Goal: Check status: Check status

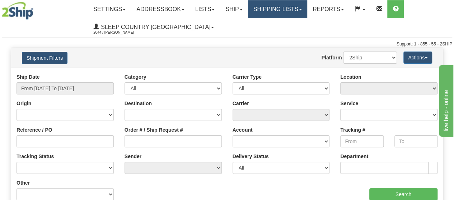
click at [304, 9] on link "Shipping lists" at bounding box center [277, 9] width 59 height 18
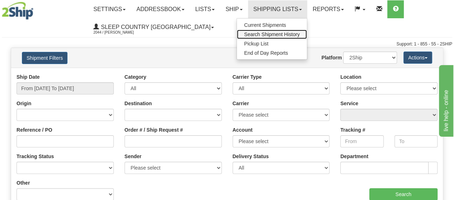
click at [275, 33] on span "Search Shipment History" at bounding box center [272, 35] width 56 height 6
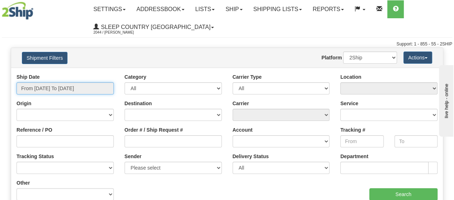
click at [105, 86] on input "From [DATE] To [DATE]" at bounding box center [64, 88] width 97 height 12
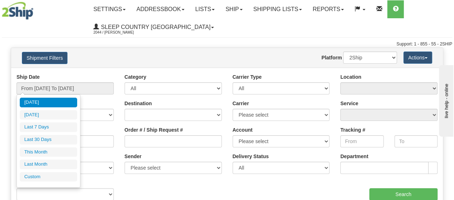
drag, startPoint x: 53, startPoint y: 139, endPoint x: 50, endPoint y: 133, distance: 6.9
click at [53, 139] on li "Last 30 Days" at bounding box center [48, 140] width 57 height 10
type input "From [DATE] To [DATE]"
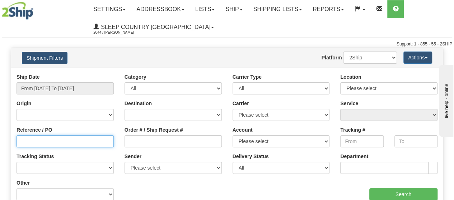
click at [34, 142] on input "Reference / PO" at bounding box center [64, 142] width 97 height 12
type input "375330"
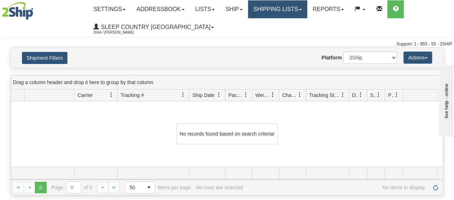
click at [307, 8] on link "Shipping lists" at bounding box center [277, 9] width 59 height 18
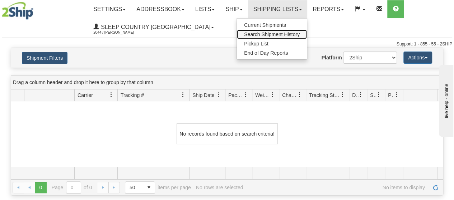
click at [288, 34] on span "Search Shipment History" at bounding box center [272, 35] width 56 height 6
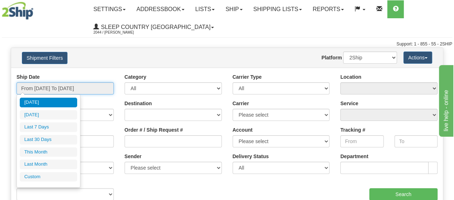
click at [101, 86] on input "From [DATE] To [DATE]" at bounding box center [64, 88] width 97 height 12
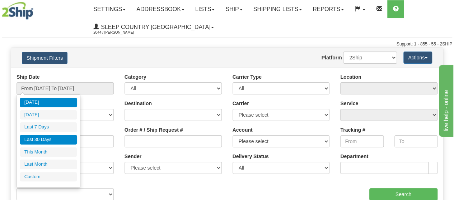
click at [47, 140] on li "Last 30 Days" at bounding box center [48, 140] width 57 height 10
type input "From [DATE] To [DATE]"
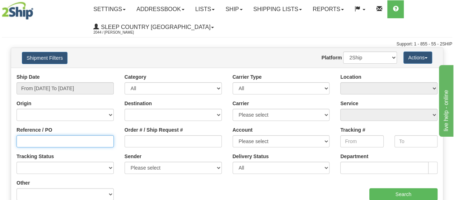
drag, startPoint x: 25, startPoint y: 144, endPoint x: 36, endPoint y: 134, distance: 14.8
click at [27, 141] on input "Reference / PO" at bounding box center [64, 142] width 97 height 12
paste input "1055547"
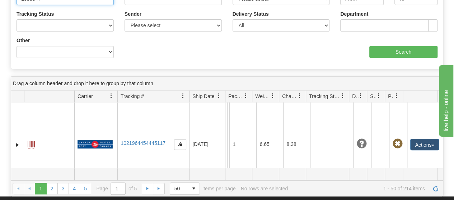
scroll to position [143, 0]
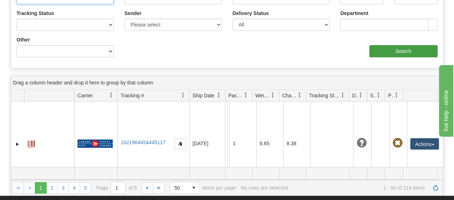
type input "1055547"
click at [414, 48] on input "Search" at bounding box center [403, 51] width 68 height 12
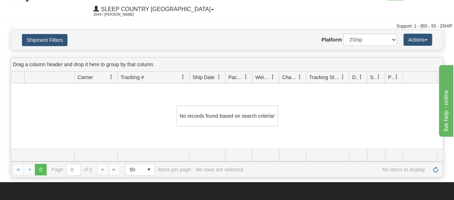
scroll to position [0, 0]
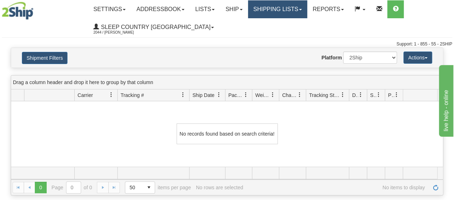
click at [307, 11] on link "Shipping lists" at bounding box center [277, 9] width 59 height 18
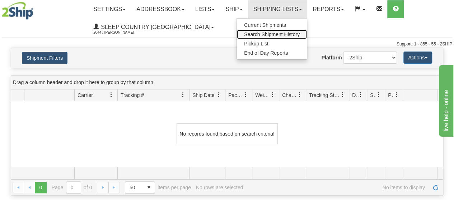
click at [281, 33] on span "Search Shipment History" at bounding box center [272, 35] width 56 height 6
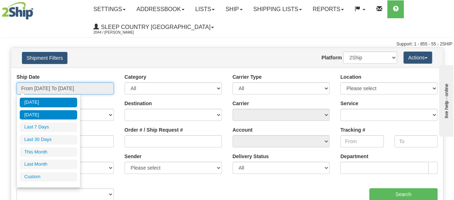
drag, startPoint x: 104, startPoint y: 90, endPoint x: 68, endPoint y: 112, distance: 42.2
click at [103, 91] on input "From [DATE] To [DATE]" at bounding box center [64, 88] width 97 height 12
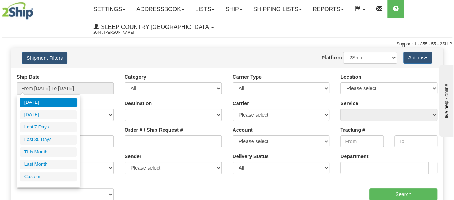
click at [34, 139] on li "Last 30 Days" at bounding box center [48, 140] width 57 height 10
type input "From [DATE] To [DATE]"
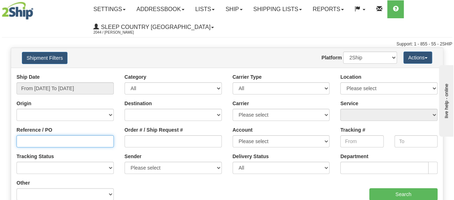
click at [33, 139] on input "Reference / PO" at bounding box center [64, 142] width 97 height 12
paste input "1055547"
type input "1055547"
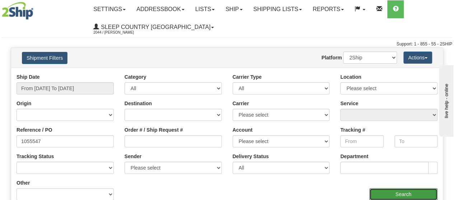
click at [385, 193] on input "Search" at bounding box center [403, 195] width 68 height 12
